Goal: Task Accomplishment & Management: Manage account settings

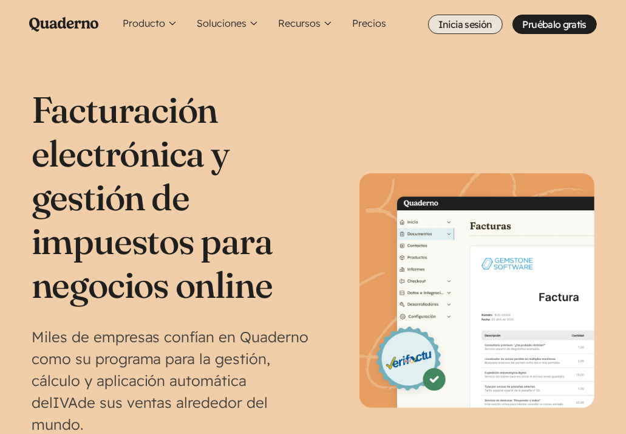
click at [448, 19] on link "Inicia sesión" at bounding box center [465, 24] width 75 height 19
click at [456, 13] on ul "Producto Conoce la plataforma Quaderno World icon Registro Conoce dónde y cuánd…" at bounding box center [357, 24] width 479 height 49
click at [460, 22] on link "Inicia sesión" at bounding box center [465, 24] width 75 height 19
